Goal: Transaction & Acquisition: Purchase product/service

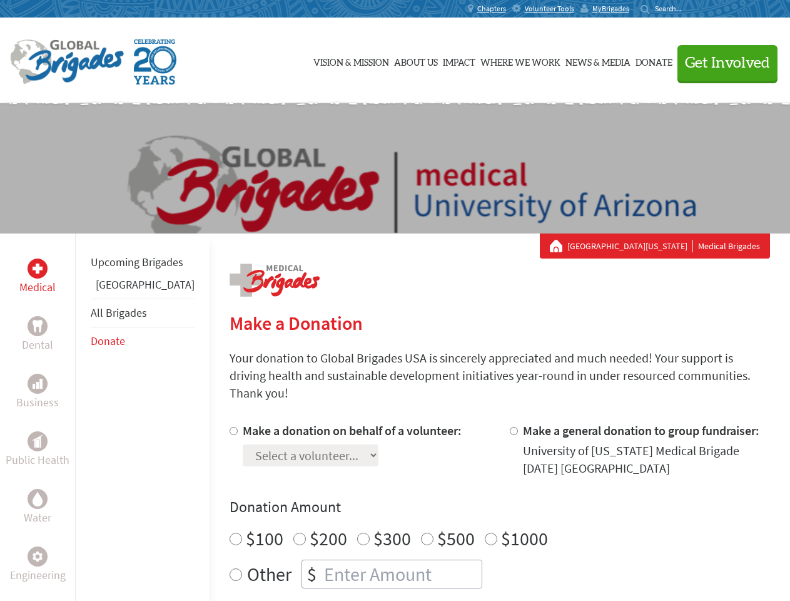
click at [691, 9] on div "Search for:" at bounding box center [666, 9] width 50 height 10
click at [722, 63] on span "Get Involved" at bounding box center [727, 63] width 85 height 15
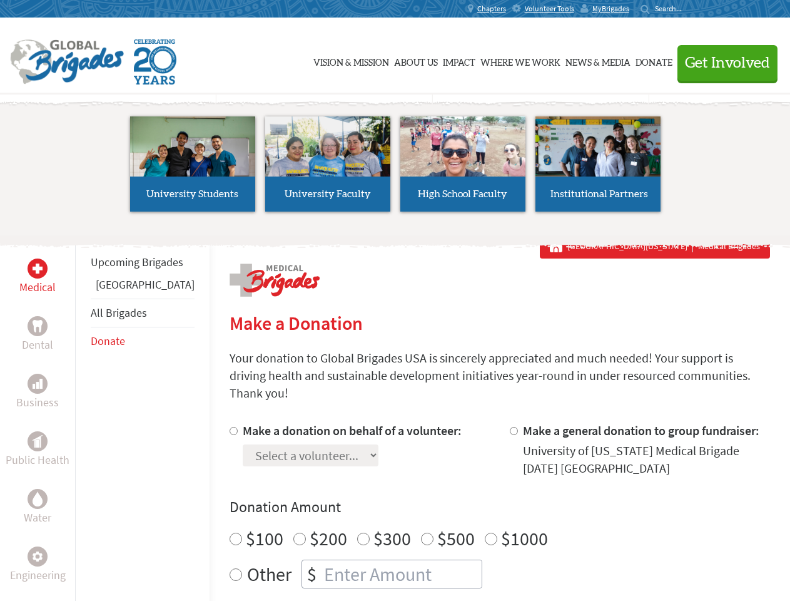
click at [395, 168] on li "High School Faculty" at bounding box center [462, 163] width 135 height 115
click at [83, 417] on div "Upcoming Brigades Greece All Brigades Donate" at bounding box center [142, 533] width 135 height 601
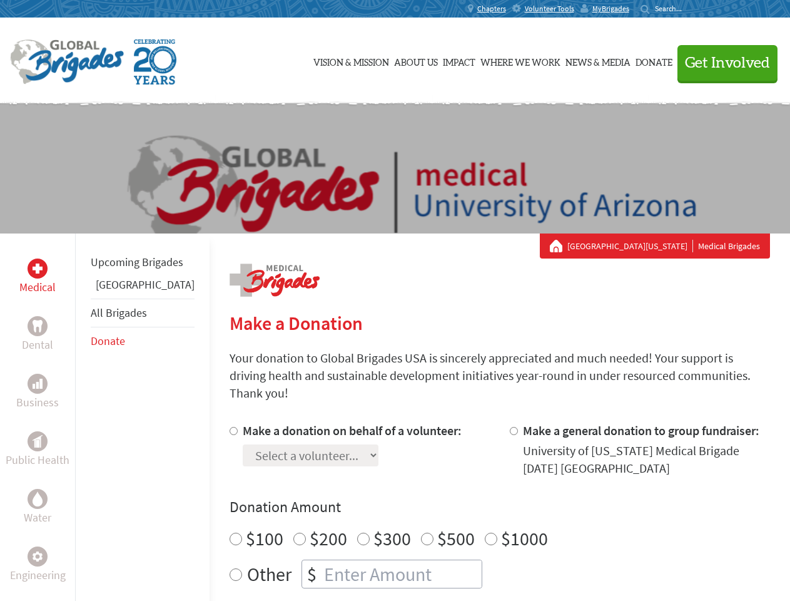
click at [478, 502] on div "Donation Amount $100 $200 $300 $500 $1000 Other $" at bounding box center [500, 542] width 541 height 91
click at [230, 427] on input "Make a donation on behalf of a volunteer:" at bounding box center [234, 431] width 8 height 8
radio input "true"
click at [510, 427] on input "Make a general donation to group fundraiser:" at bounding box center [514, 431] width 8 height 8
radio input "true"
